Goal: Book appointment/travel/reservation

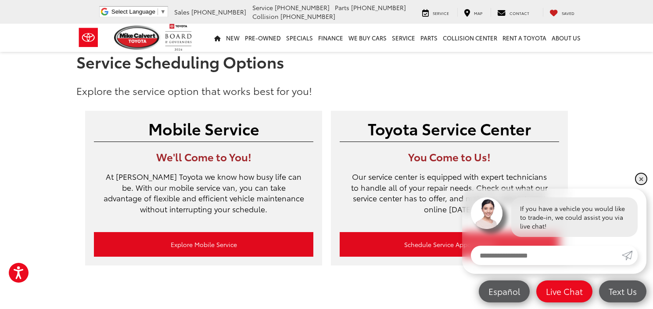
click at [642, 178] on link "✕" at bounding box center [641, 178] width 11 height 11
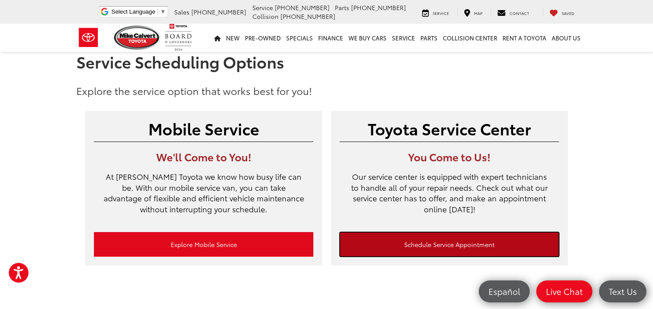
drag, startPoint x: 472, startPoint y: 238, endPoint x: 464, endPoint y: 236, distance: 8.6
click at [472, 238] on link "Schedule Service Appointment" at bounding box center [449, 244] width 219 height 25
